Goal: Task Accomplishment & Management: Complete application form

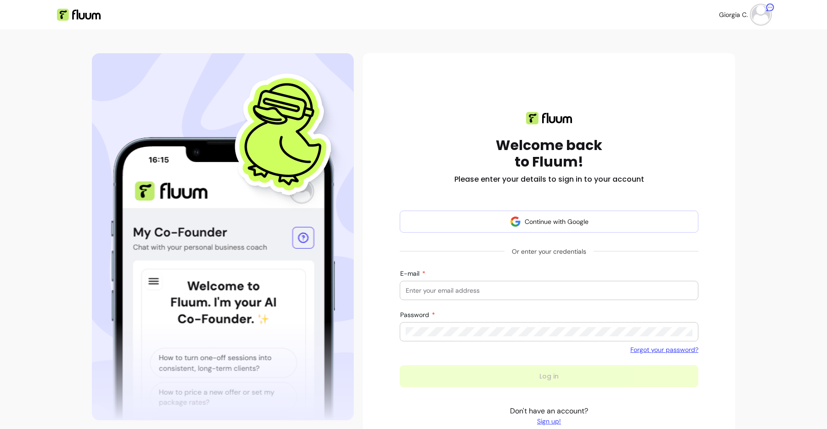
click at [508, 291] on input "E-mail" at bounding box center [549, 290] width 287 height 9
click at [374, 13] on link "Dashboard" at bounding box center [383, 14] width 42 height 11
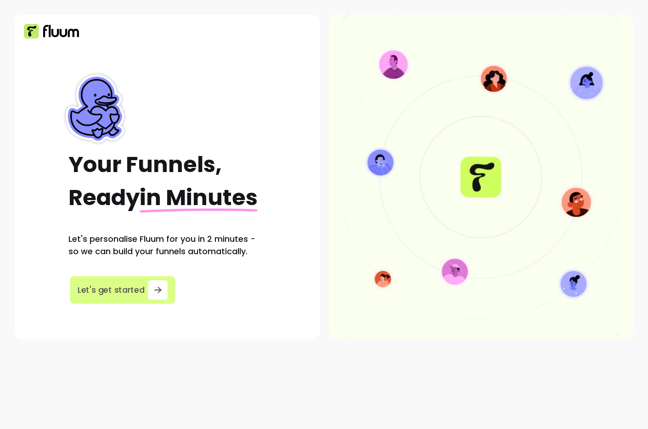
click at [129, 286] on span "Let's get started" at bounding box center [111, 290] width 67 height 12
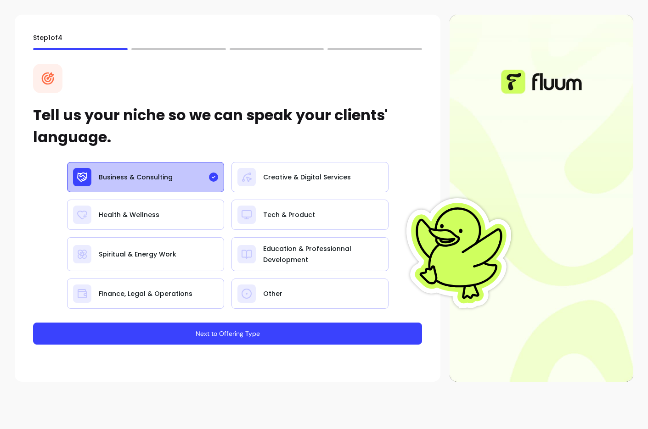
click at [242, 339] on button "Next to Offering Type" at bounding box center [227, 334] width 389 height 22
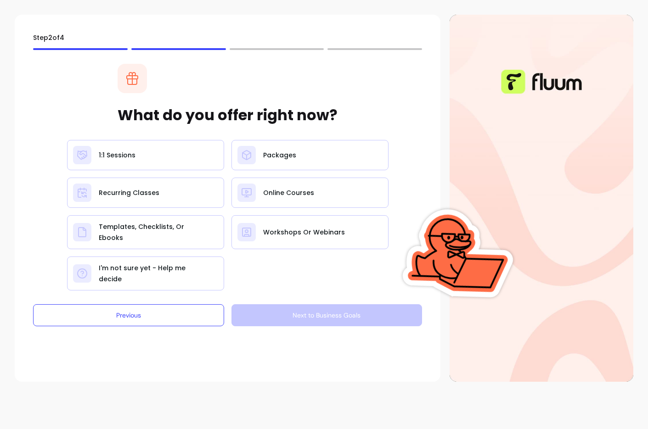
click at [172, 214] on div "1:1 Sessions Packages Recurring Classes Online Courses Templates, Checklists, O…" at bounding box center [228, 215] width 322 height 151
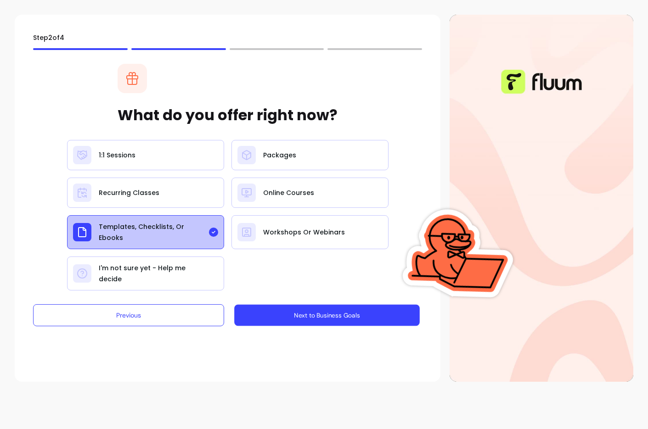
click at [290, 307] on button "Next to Business Goals" at bounding box center [326, 316] width 185 height 22
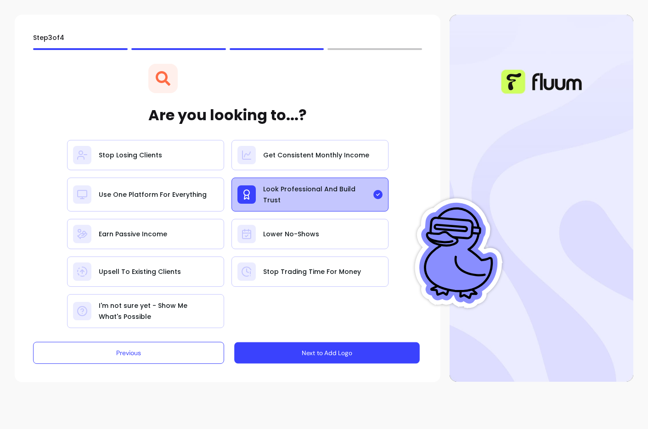
click at [326, 347] on button "Next to Add Logo" at bounding box center [326, 354] width 185 height 22
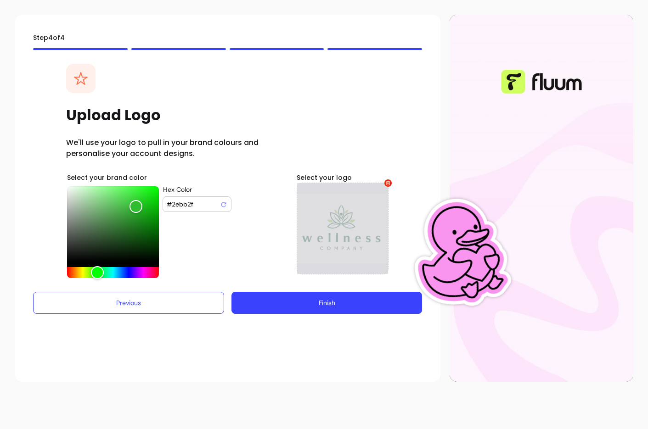
click at [323, 242] on div at bounding box center [343, 229] width 92 height 92
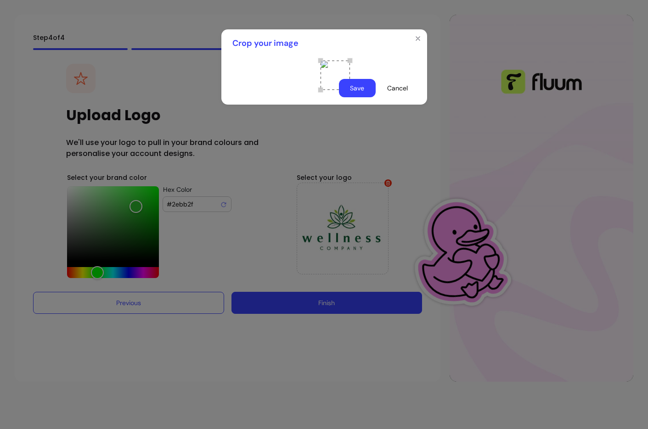
click at [353, 97] on button "Save" at bounding box center [357, 88] width 37 height 18
